Goal: Transaction & Acquisition: Book appointment/travel/reservation

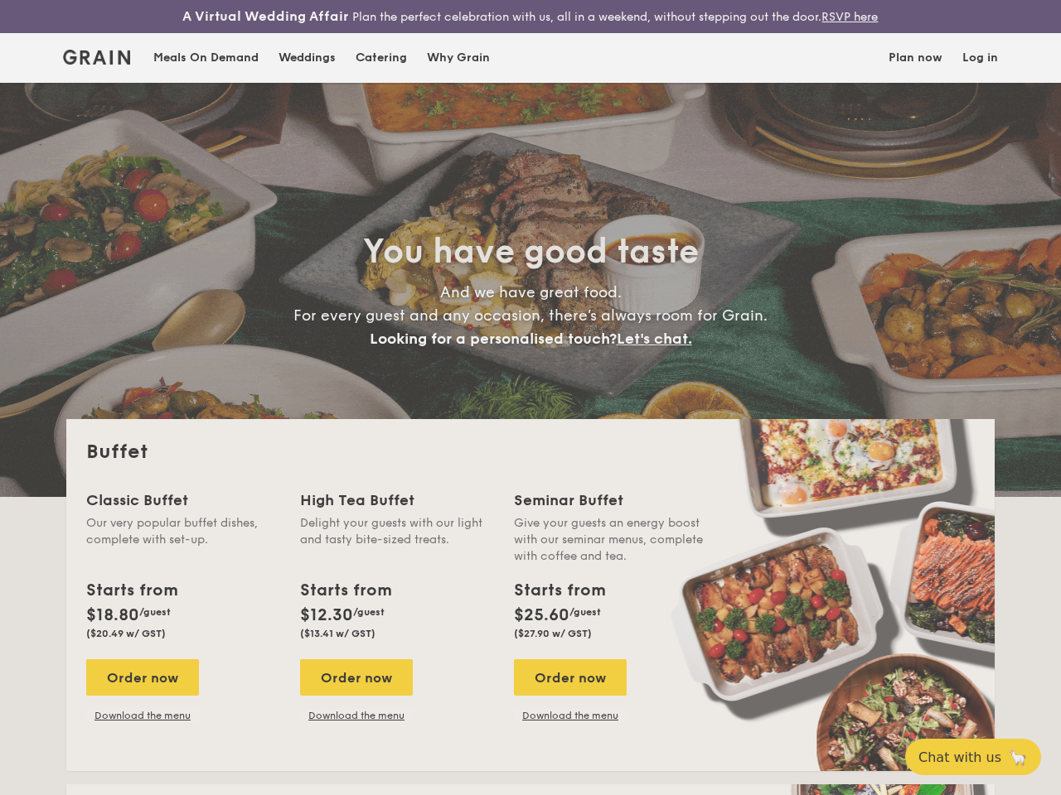
select select
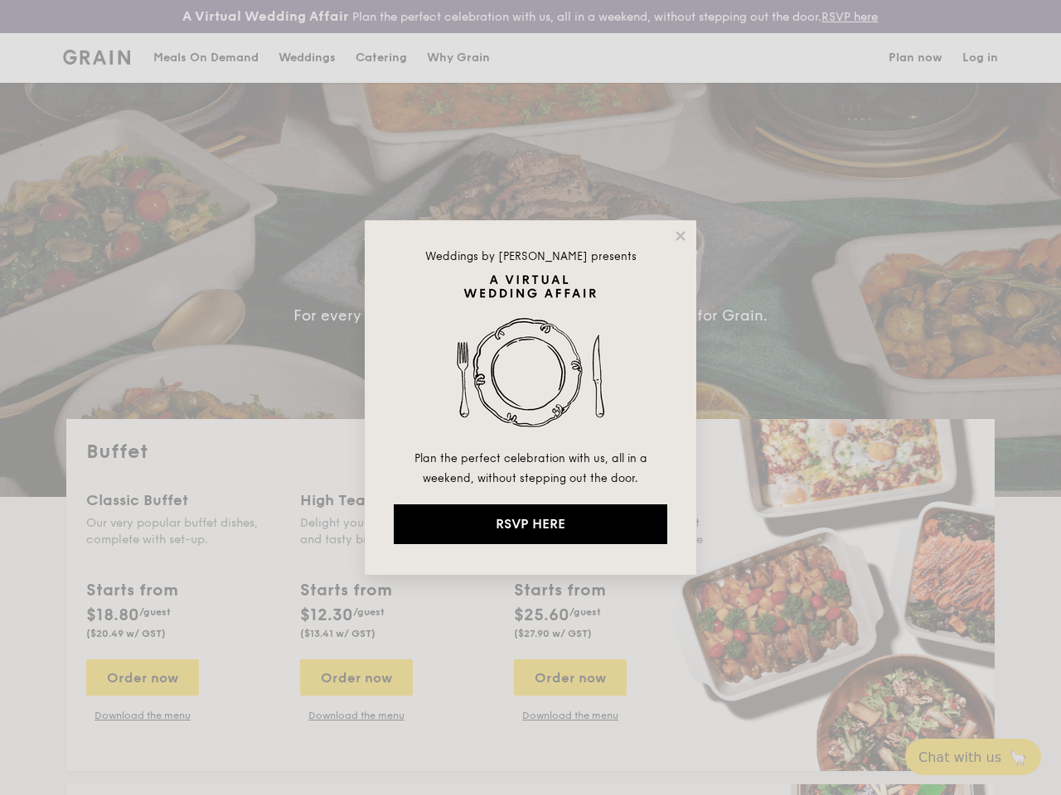
click at [530, 398] on img at bounding box center [530, 361] width 273 height 174
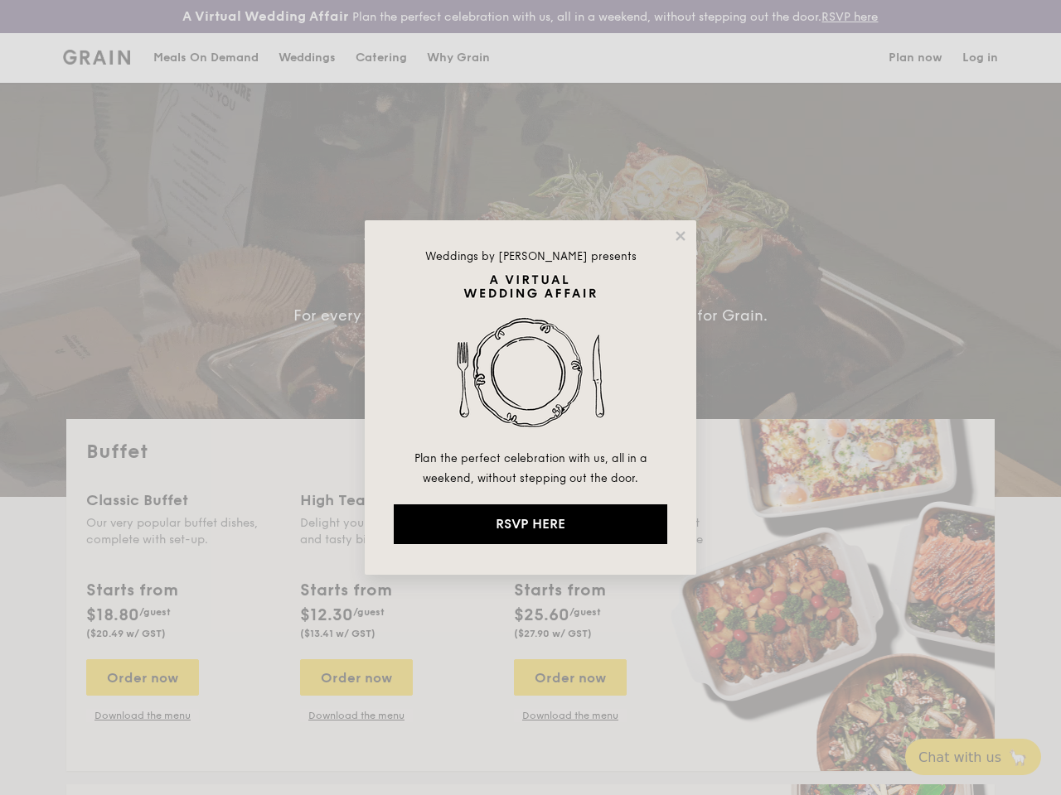
click at [530, 398] on img at bounding box center [530, 361] width 273 height 174
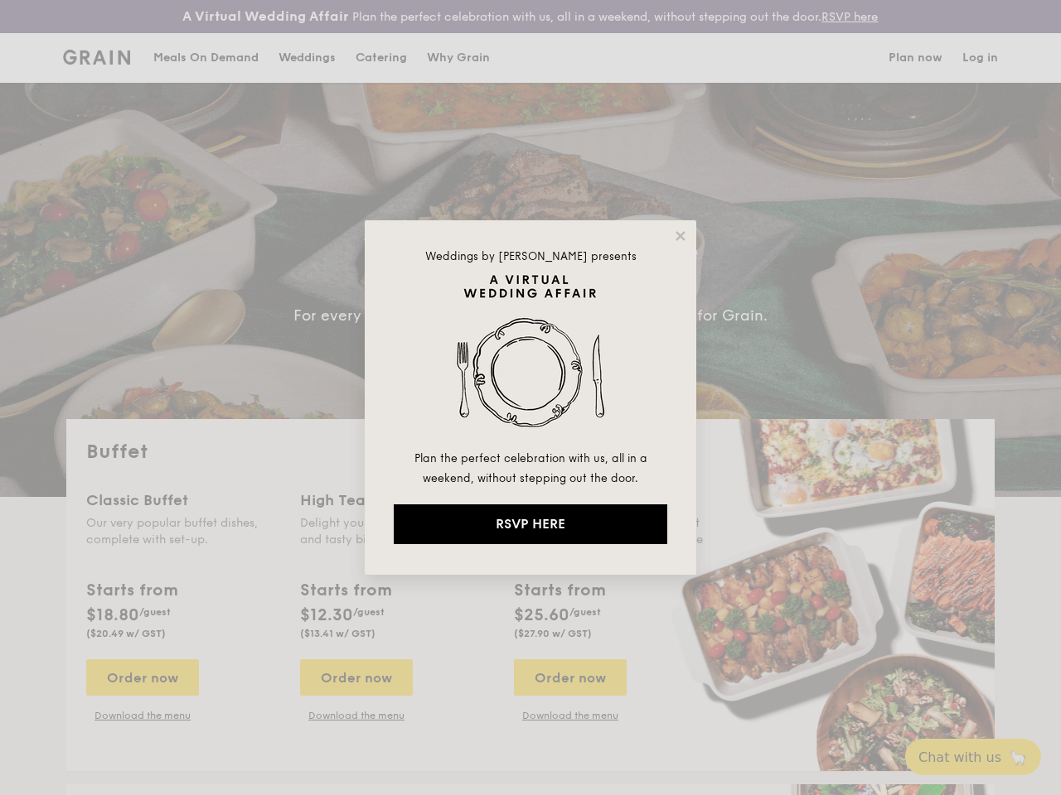
click at [680, 236] on icon at bounding box center [679, 235] width 9 height 9
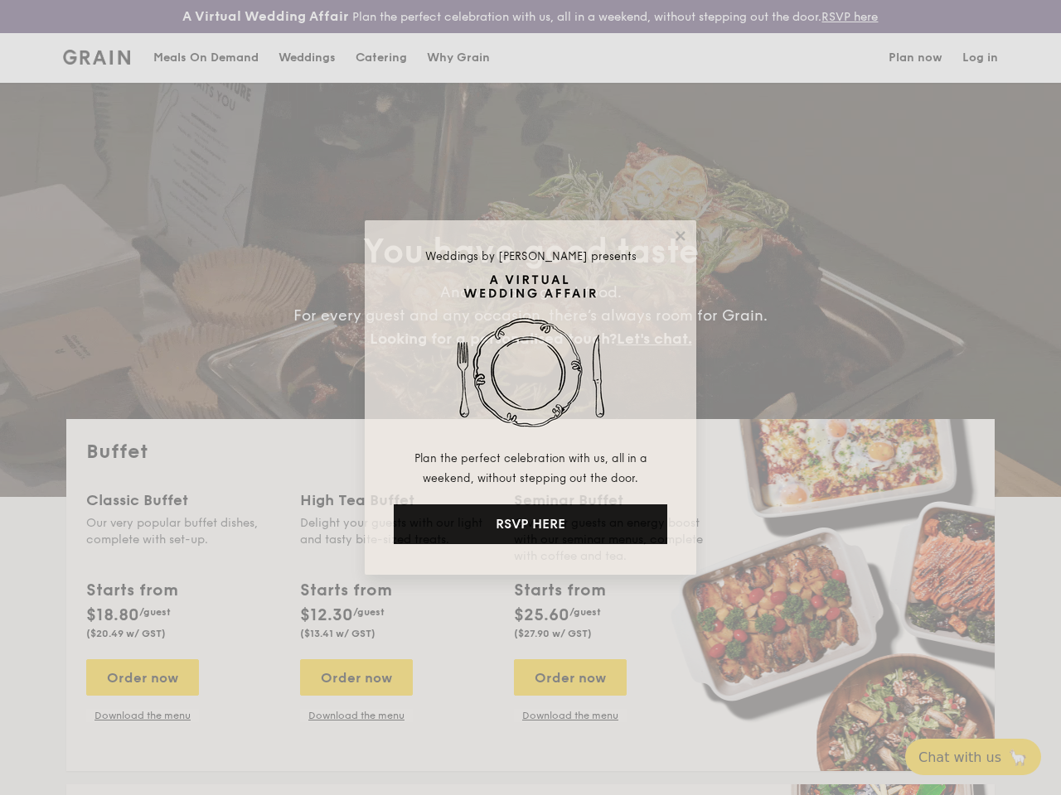
click at [680, 236] on icon at bounding box center [679, 235] width 9 height 9
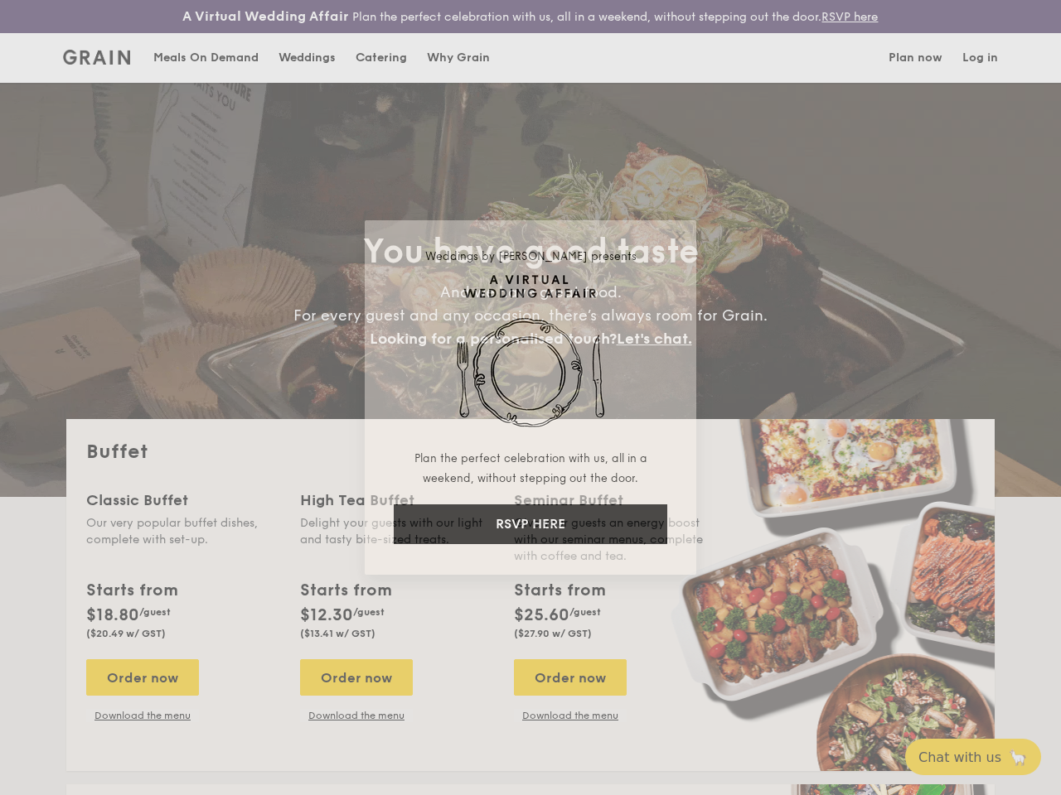
click at [679, 235] on icon at bounding box center [679, 235] width 9 height 9
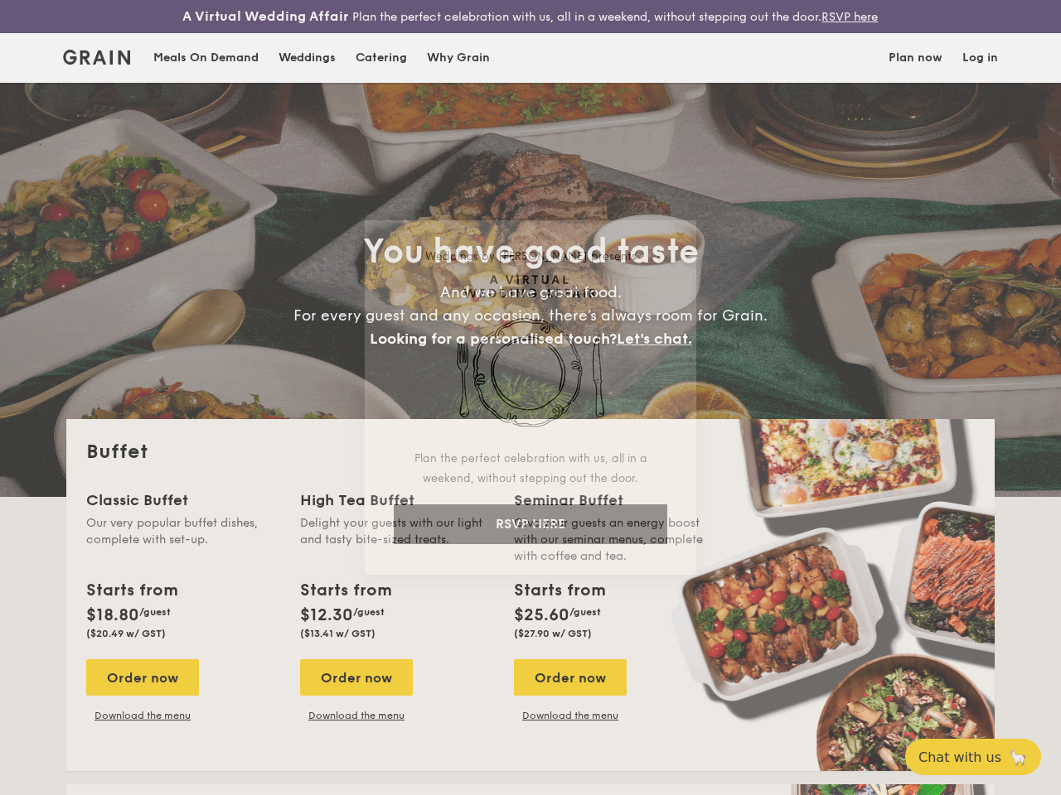
click at [530, 361] on img at bounding box center [530, 361] width 273 height 174
